Goal: Check status: Check status

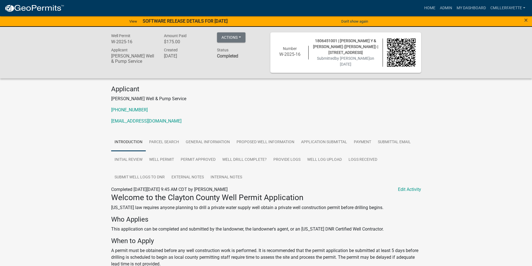
click at [409, 208] on p "[US_STATE] law requires anyone planning to drill a private water supply well ob…" at bounding box center [266, 207] width 310 height 7
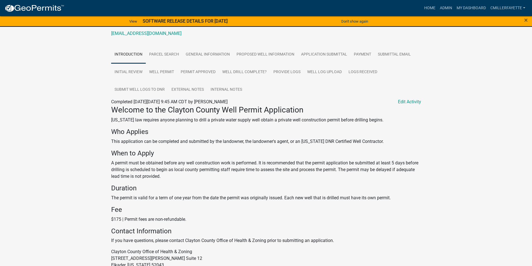
scroll to position [19, 0]
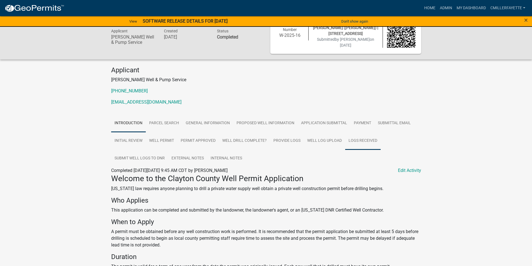
click at [356, 139] on link "Logs Received" at bounding box center [362, 141] width 35 height 18
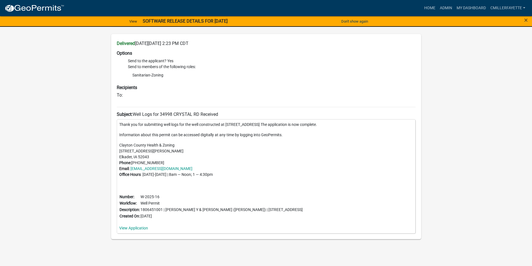
scroll to position [179, 0]
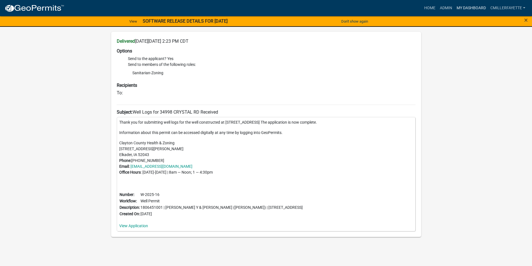
click at [465, 8] on link "My Dashboard" at bounding box center [471, 8] width 34 height 11
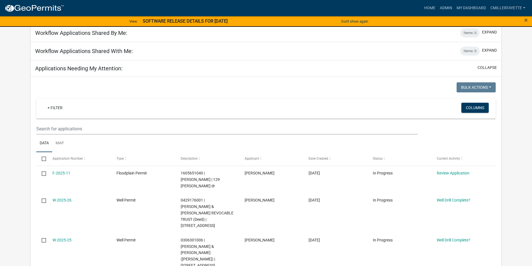
scroll to position [56, 0]
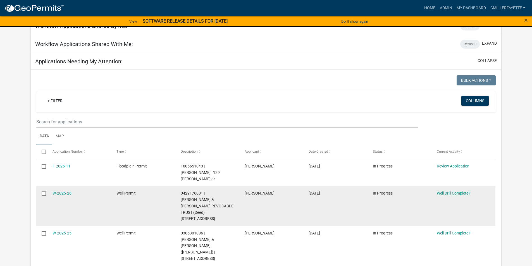
click at [44, 191] on input "checkbox" at bounding box center [44, 193] width 4 height 4
checkbox input "true"
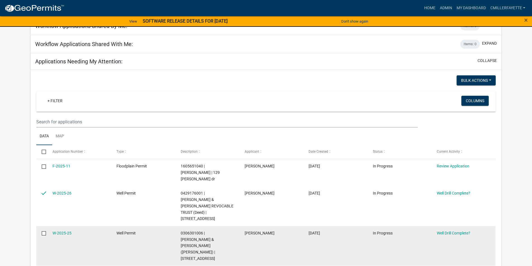
click at [44, 231] on input "checkbox" at bounding box center [44, 233] width 4 height 4
checkbox input "true"
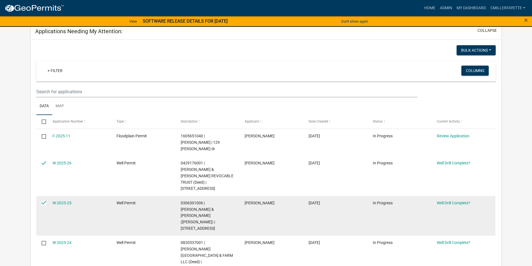
scroll to position [140, 0]
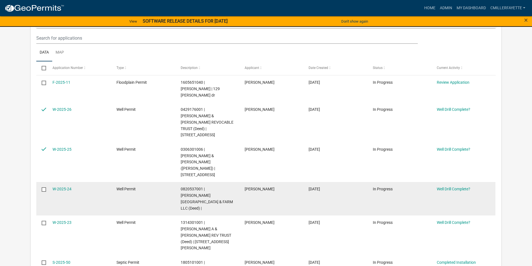
click at [43, 187] on input "checkbox" at bounding box center [44, 189] width 4 height 4
checkbox input "true"
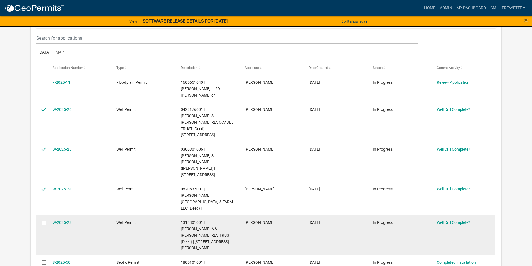
click at [44, 221] on input "checkbox" at bounding box center [44, 223] width 4 height 4
checkbox input "true"
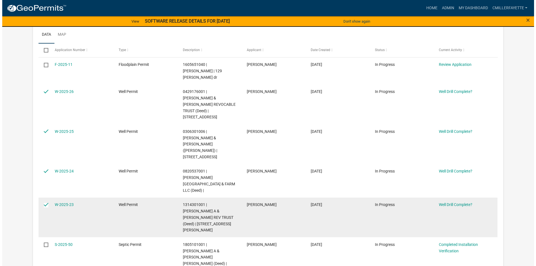
scroll to position [0, 0]
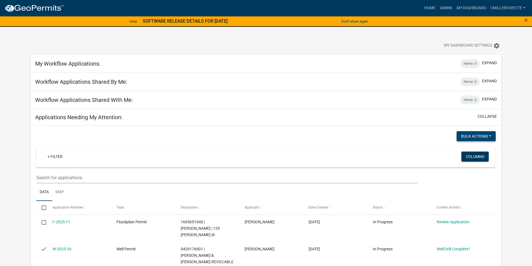
click at [483, 136] on button "Bulk Actions" at bounding box center [475, 136] width 39 height 10
click at [125, 136] on div at bounding box center [149, 136] width 234 height 11
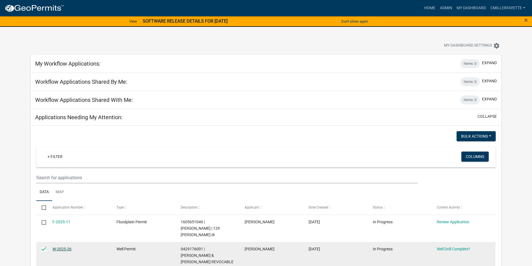
click at [61, 247] on link "W-2025-26" at bounding box center [61, 249] width 19 height 4
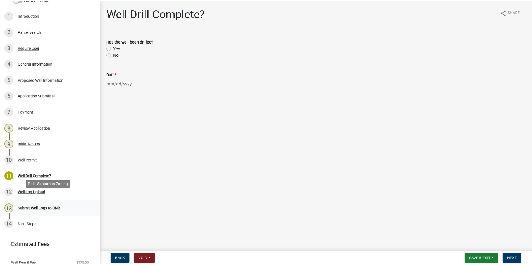
scroll to position [84, 0]
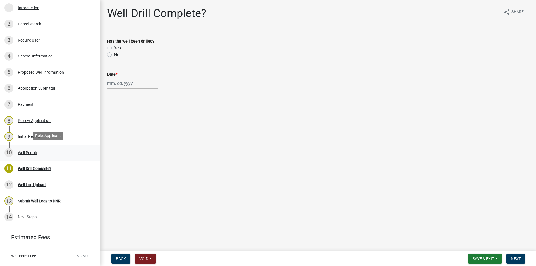
click at [26, 152] on div "Well Permit" at bounding box center [27, 153] width 19 height 4
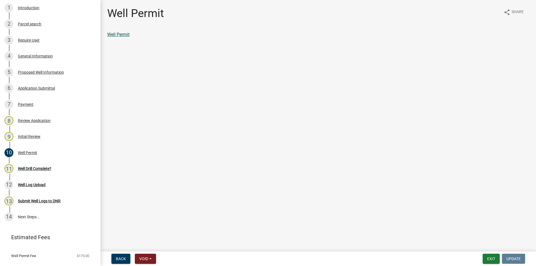
click at [126, 33] on link "Well Permit" at bounding box center [118, 34] width 22 height 5
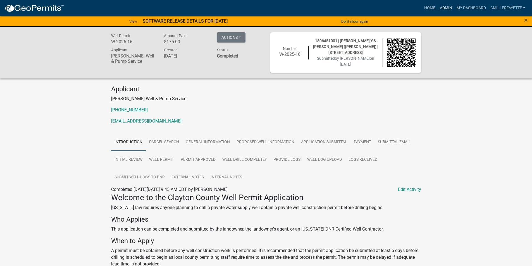
click at [447, 9] on link "Admin" at bounding box center [445, 8] width 17 height 11
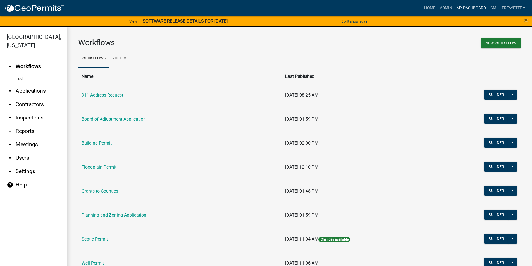
click at [481, 11] on link "My Dashboard" at bounding box center [471, 8] width 34 height 11
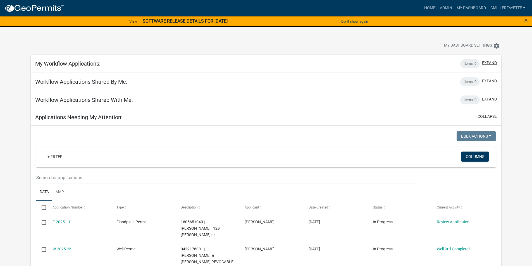
click at [485, 64] on button "expand" at bounding box center [489, 63] width 15 height 6
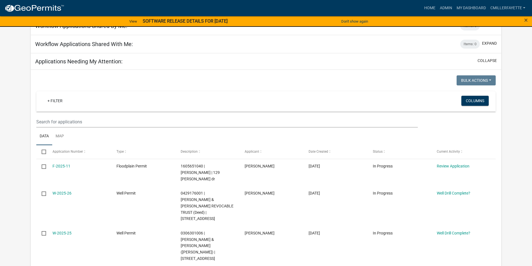
scroll to position [251, 0]
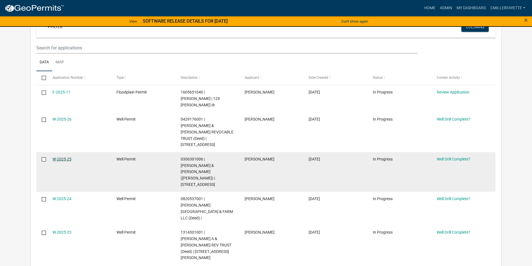
drag, startPoint x: 61, startPoint y: 146, endPoint x: 64, endPoint y: 152, distance: 6.1
click at [62, 157] on link "W-2025-25" at bounding box center [61, 159] width 19 height 4
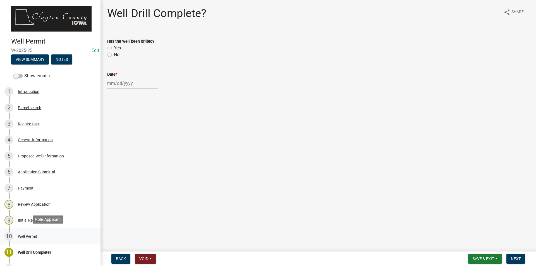
click at [26, 234] on div "Well Permit" at bounding box center [27, 236] width 19 height 4
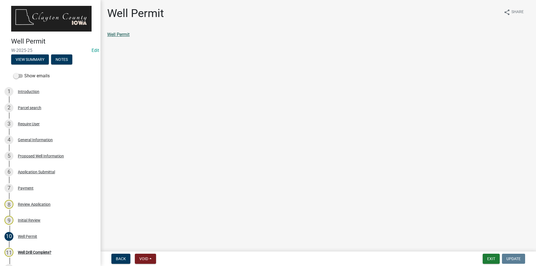
click at [125, 34] on link "Well Permit" at bounding box center [118, 34] width 22 height 5
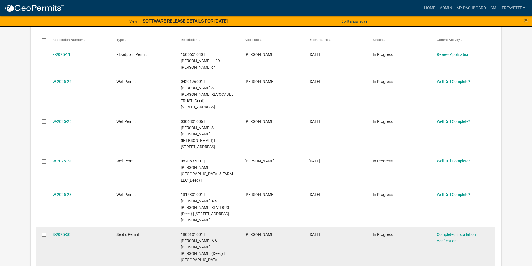
scroll to position [157, 0]
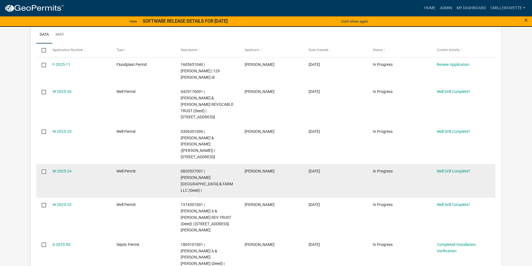
click at [43, 169] on input "checkbox" at bounding box center [44, 171] width 4 height 4
checkbox input "true"
click at [69, 169] on link "W-2025-24" at bounding box center [61, 171] width 19 height 4
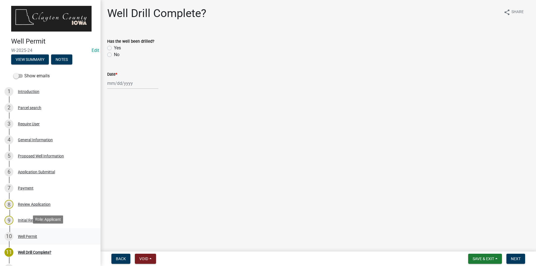
click at [30, 236] on div "Well Permit" at bounding box center [27, 236] width 19 height 4
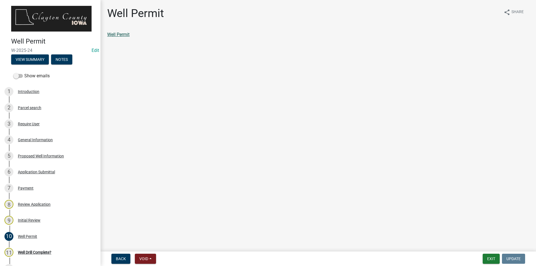
click at [120, 33] on link "Well Permit" at bounding box center [118, 34] width 22 height 5
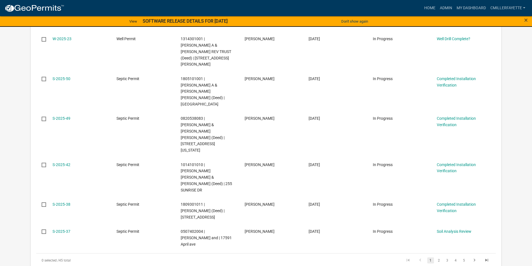
scroll to position [241, 0]
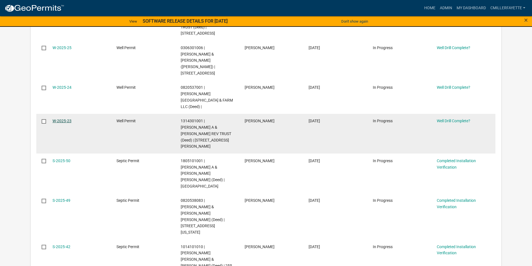
click at [61, 119] on link "W-2025-23" at bounding box center [61, 121] width 19 height 4
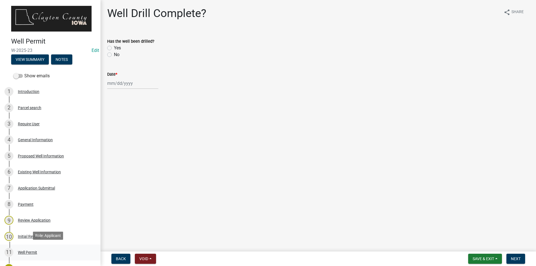
click at [36, 250] on div "Well Permit" at bounding box center [27, 252] width 19 height 4
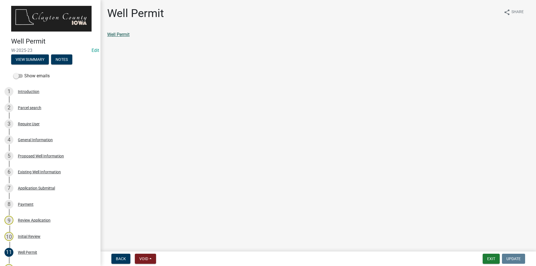
click at [121, 35] on link "Well Permit" at bounding box center [118, 34] width 22 height 5
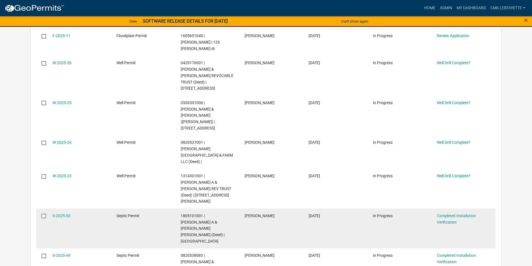
scroll to position [185, 0]
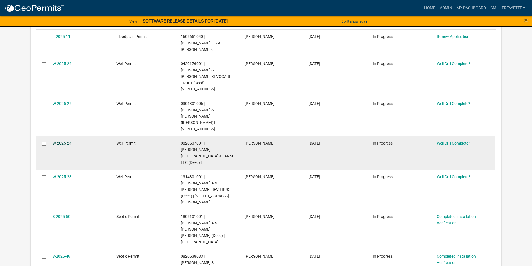
click at [62, 141] on link "W-2025-24" at bounding box center [61, 143] width 19 height 4
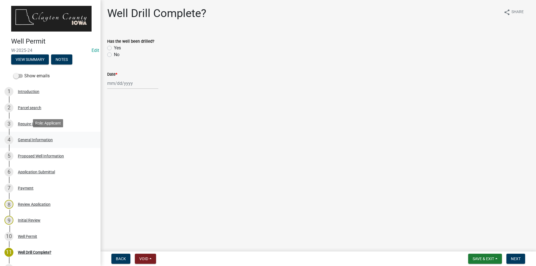
click at [31, 140] on div "General Information" at bounding box center [35, 140] width 35 height 4
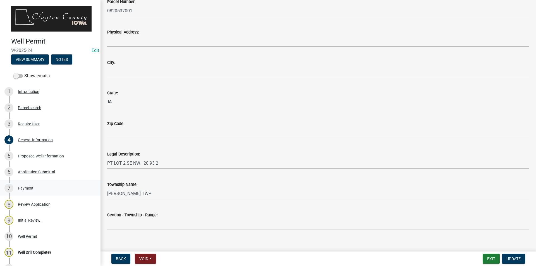
scroll to position [428, 0]
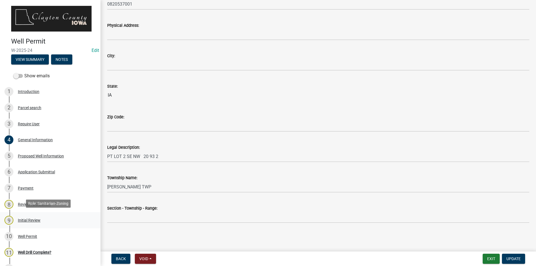
click at [33, 218] on div "Initial Review" at bounding box center [29, 220] width 23 height 4
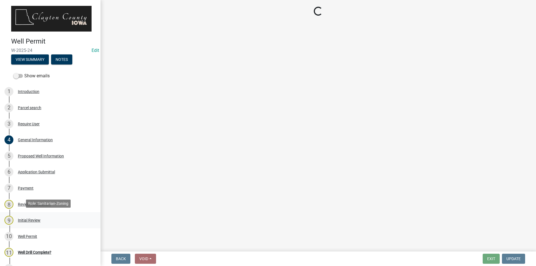
scroll to position [0, 0]
select select "f1d0e1b8-b818-4402-b9ad-74fd73191869"
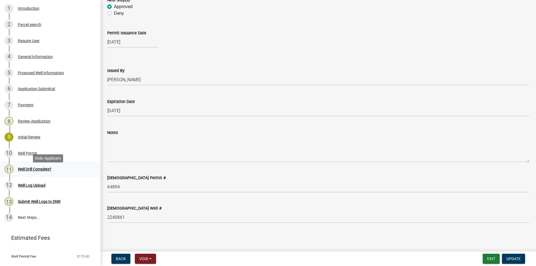
scroll to position [93, 0]
